Goal: Information Seeking & Learning: Check status

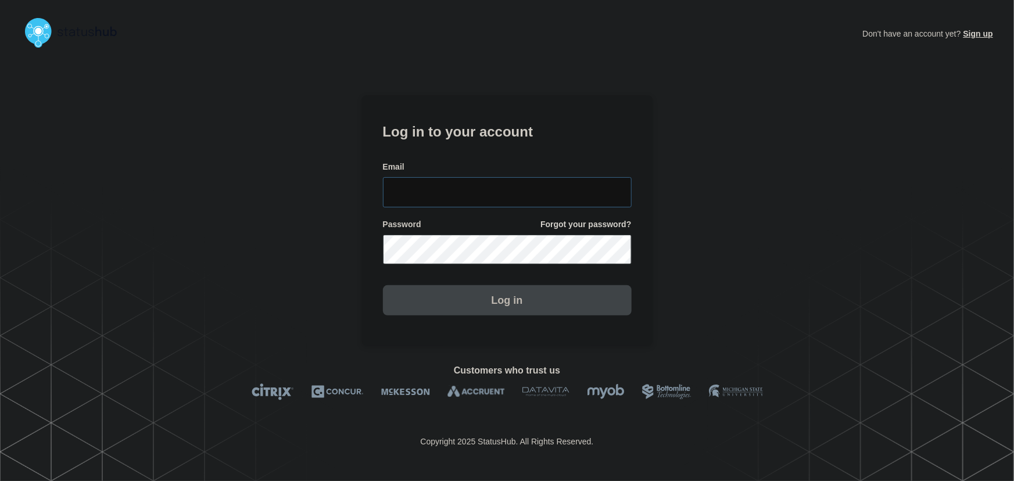
type input "tyler.wolkey@conexon.us"
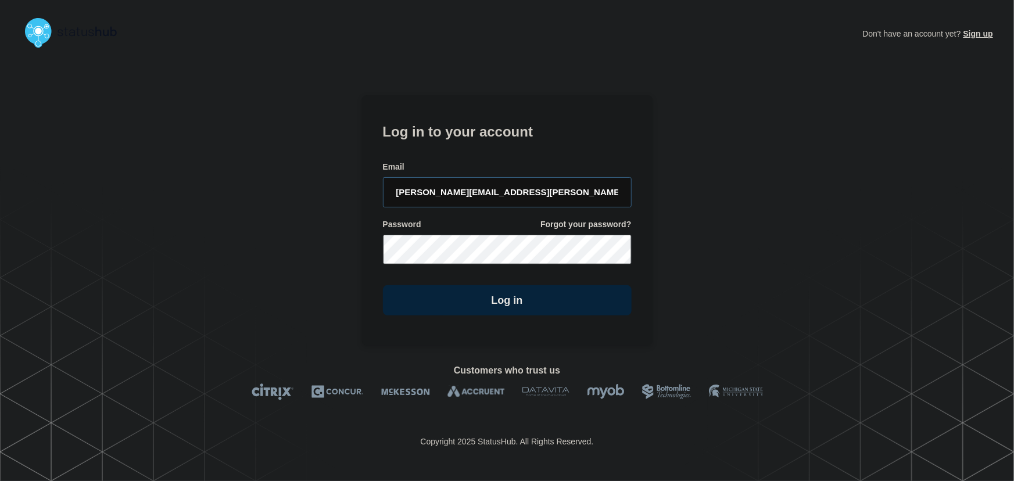
drag, startPoint x: 517, startPoint y: 194, endPoint x: 497, endPoint y: 165, distance: 35.6
click at [517, 194] on input "tyler.wolkey@conexon.us" at bounding box center [507, 192] width 249 height 30
click at [497, 164] on div "Email" at bounding box center [507, 167] width 249 height 11
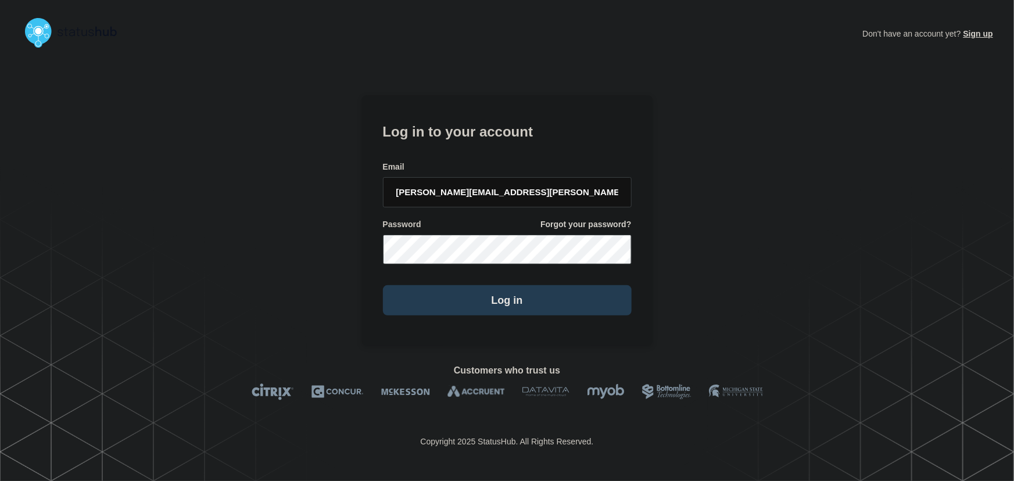
click at [521, 286] on button "Log in" at bounding box center [507, 300] width 249 height 30
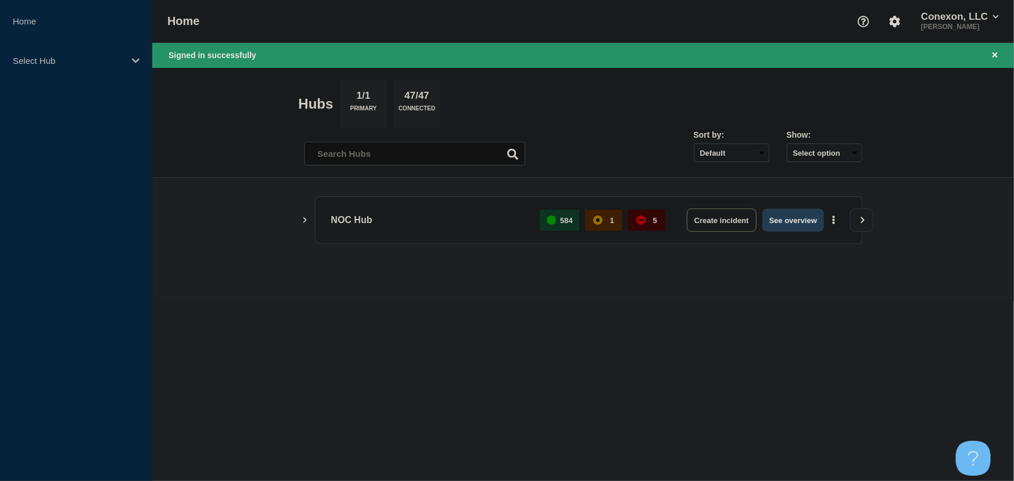
click at [784, 216] on button "See overview" at bounding box center [794, 220] width 62 height 23
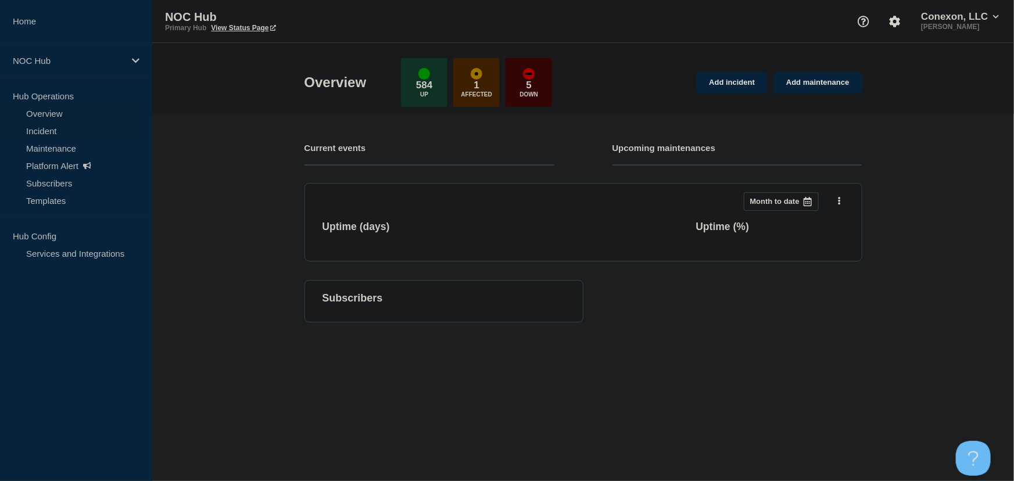
click at [43, 133] on link "Incident" at bounding box center [70, 130] width 141 height 17
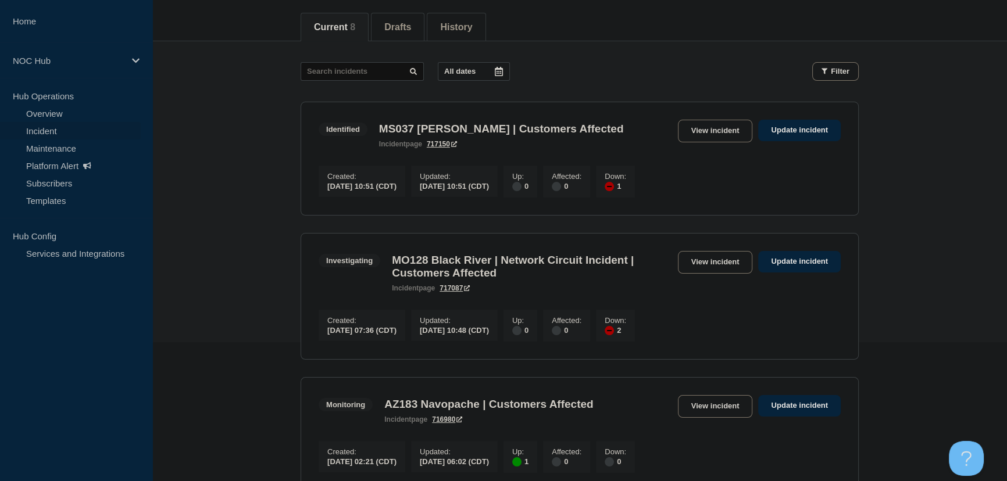
scroll to position [211, 0]
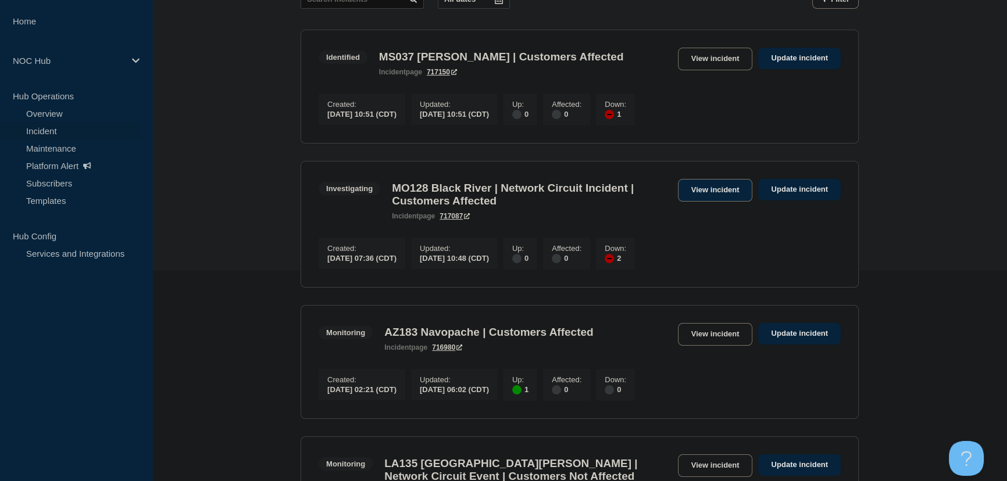
click at [717, 191] on link "View incident" at bounding box center [715, 190] width 75 height 23
